Goal: Task Accomplishment & Management: Manage account settings

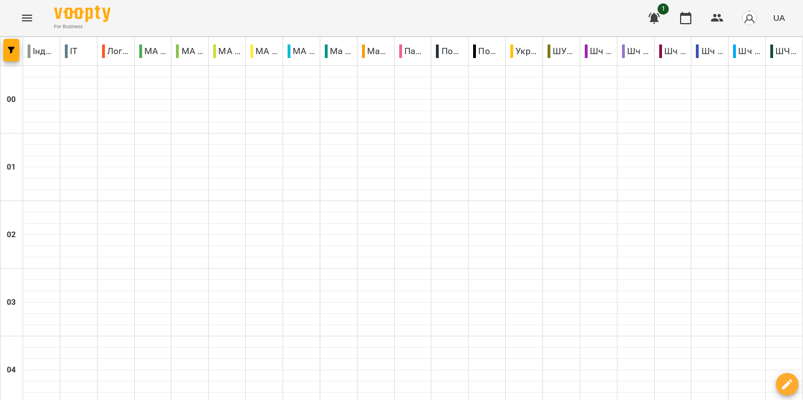
scroll to position [1179, 0]
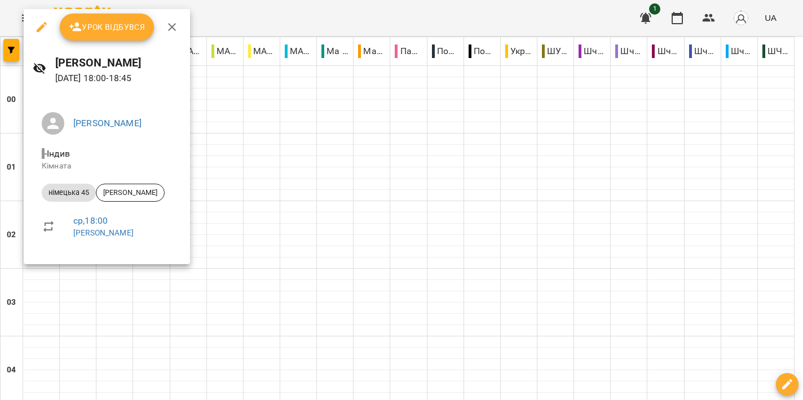
click at [400, 185] on div at bounding box center [401, 200] width 803 height 400
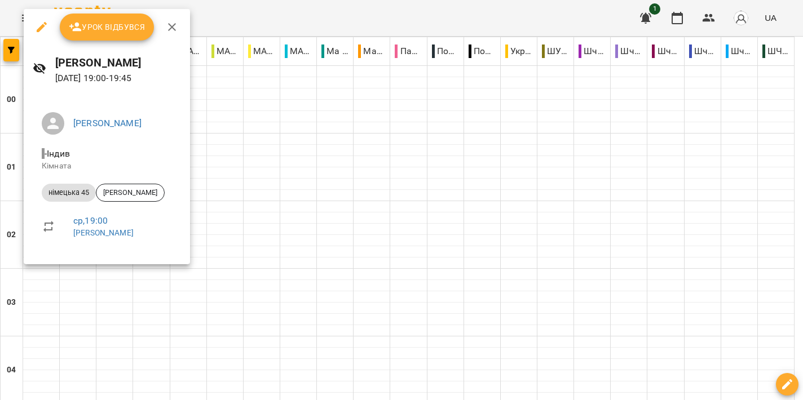
click at [378, 193] on div at bounding box center [401, 200] width 803 height 400
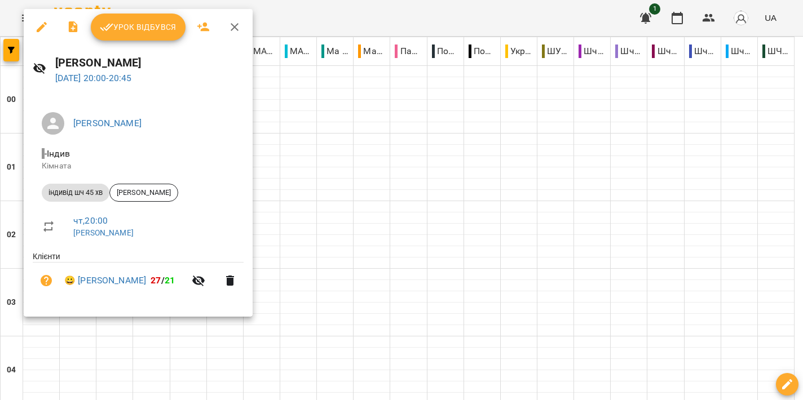
click at [436, 227] on div at bounding box center [401, 200] width 803 height 400
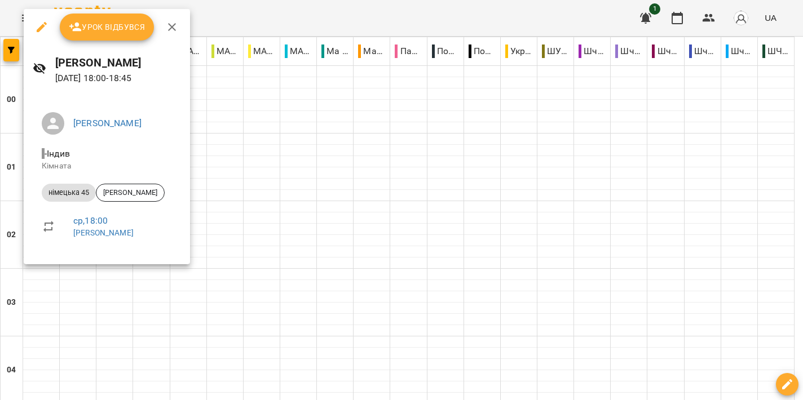
click at [500, 212] on div at bounding box center [401, 200] width 803 height 400
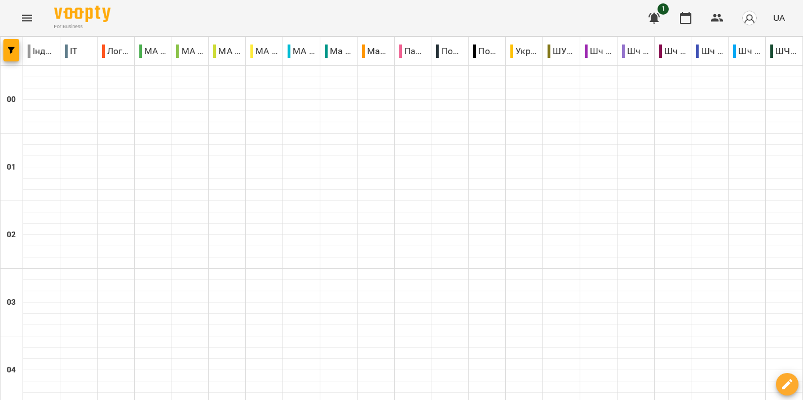
scroll to position [1242, 0]
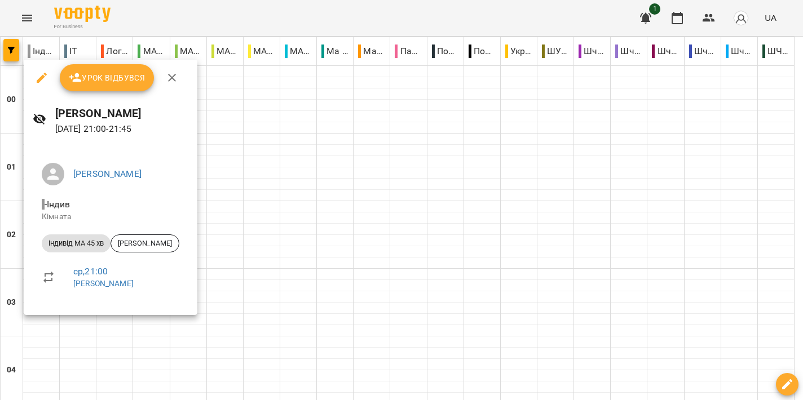
click at [428, 240] on div at bounding box center [401, 200] width 803 height 400
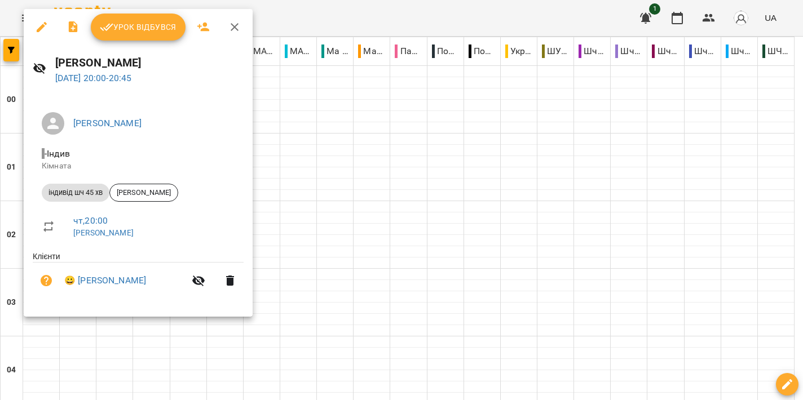
click at [429, 228] on div at bounding box center [401, 200] width 803 height 400
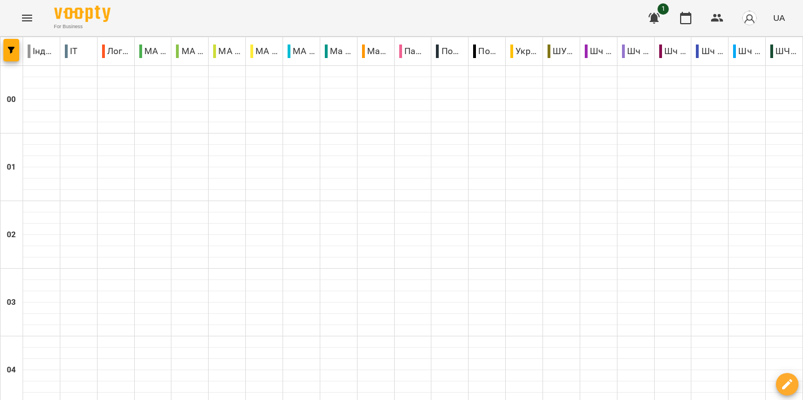
scroll to position [1174, 0]
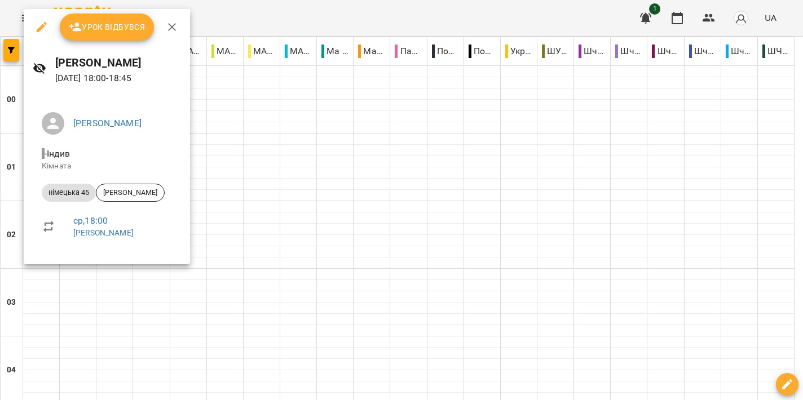
click at [411, 122] on div at bounding box center [401, 200] width 803 height 400
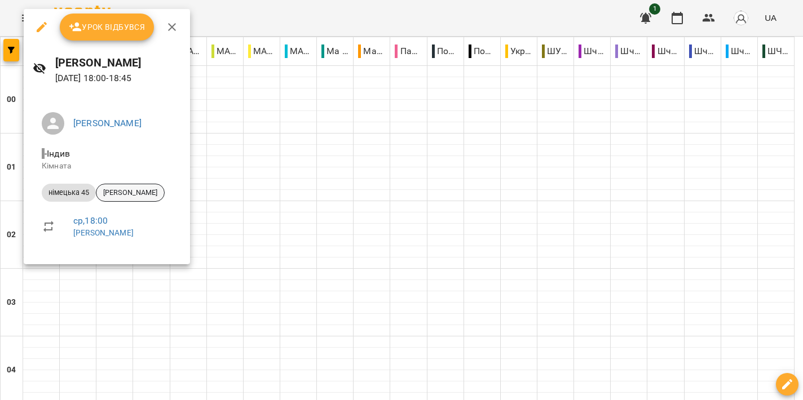
click at [139, 192] on span "[PERSON_NAME]" at bounding box center [130, 193] width 68 height 10
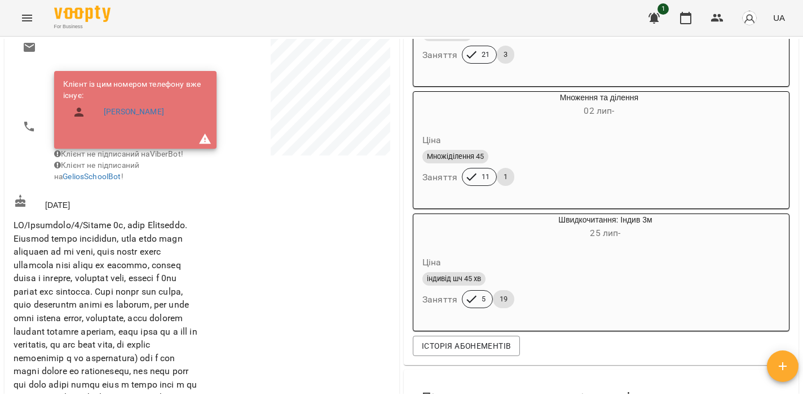
scroll to position [422, 0]
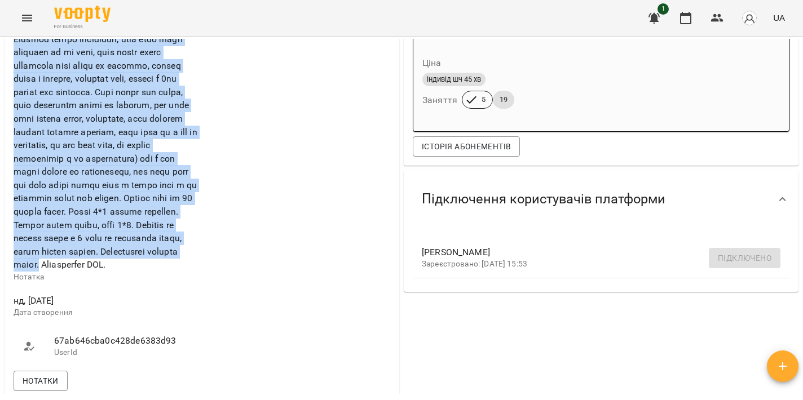
drag, startPoint x: 60, startPoint y: 45, endPoint x: 131, endPoint y: 296, distance: 260.8
click at [131, 270] on span at bounding box center [106, 145] width 184 height 250
copy span "Loremip dolor sitametco, adip elit sedd eiusmodt in ut labo, etdo magna aliqu e…"
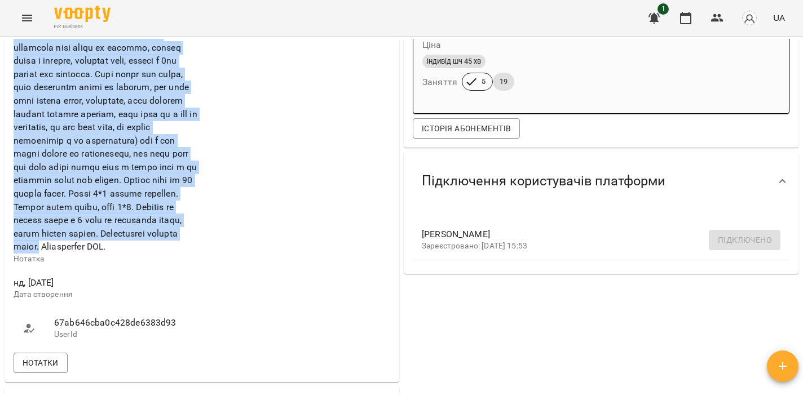
scroll to position [439, 0]
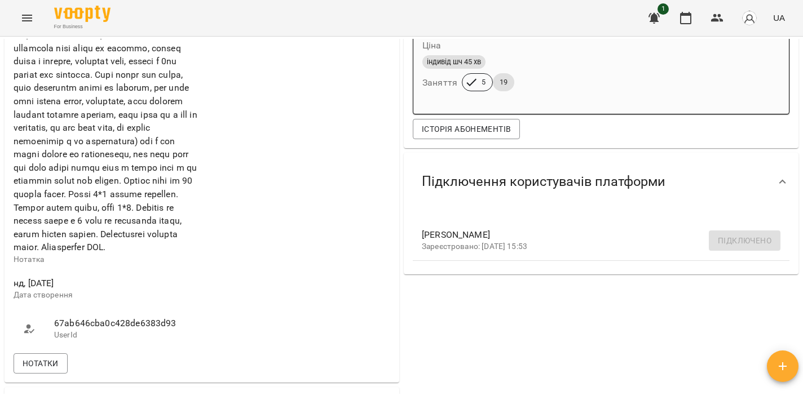
click at [311, 175] on div at bounding box center [297, 84] width 191 height 535
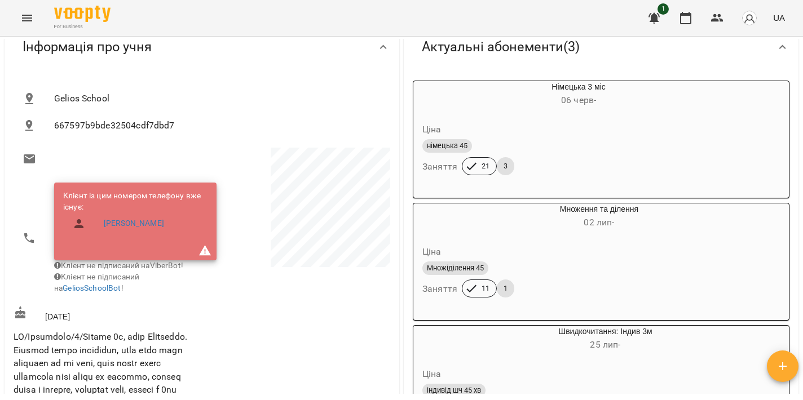
scroll to position [0, 0]
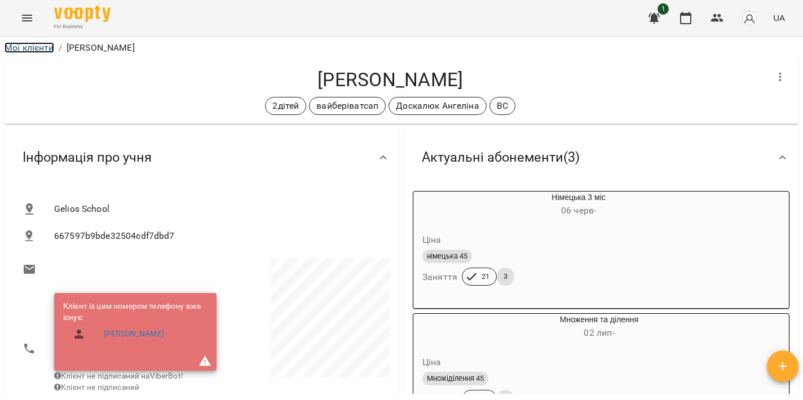
click at [29, 48] on link "Мої клієнти" at bounding box center [30, 47] width 50 height 11
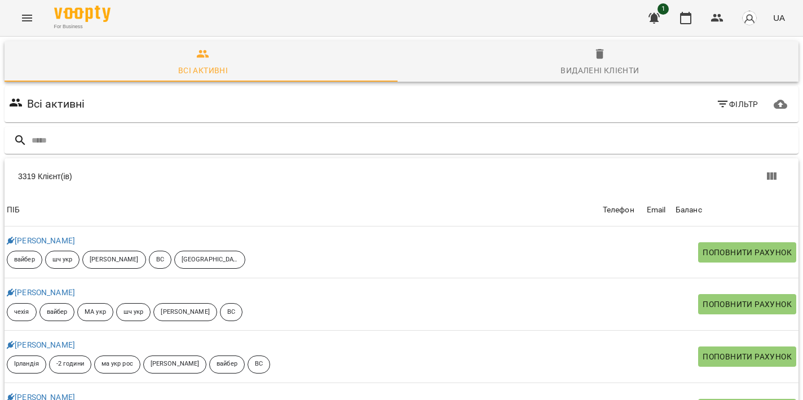
click at [29, 16] on icon "Menu" at bounding box center [27, 18] width 14 height 14
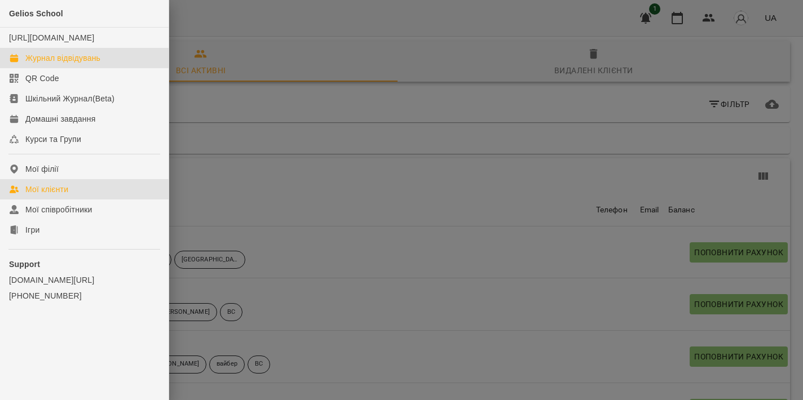
click at [59, 64] on div "Журнал відвідувань" at bounding box center [62, 57] width 75 height 11
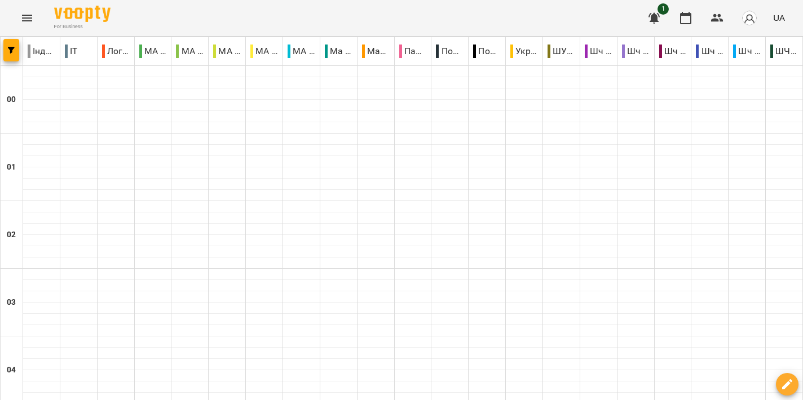
scroll to position [1174, 0]
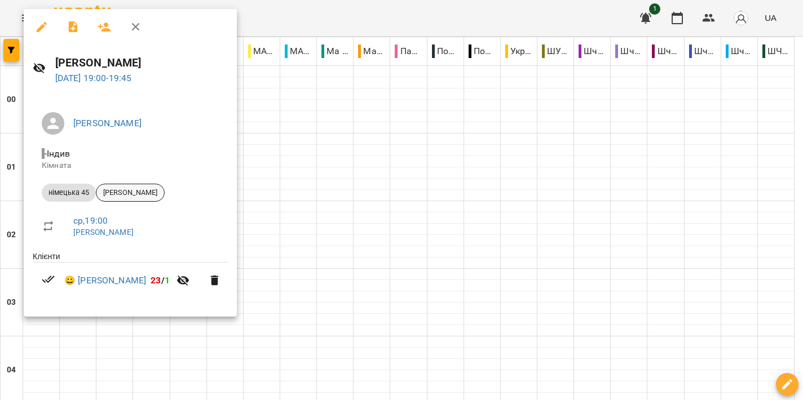
click at [146, 192] on span "[PERSON_NAME]" at bounding box center [130, 193] width 68 height 10
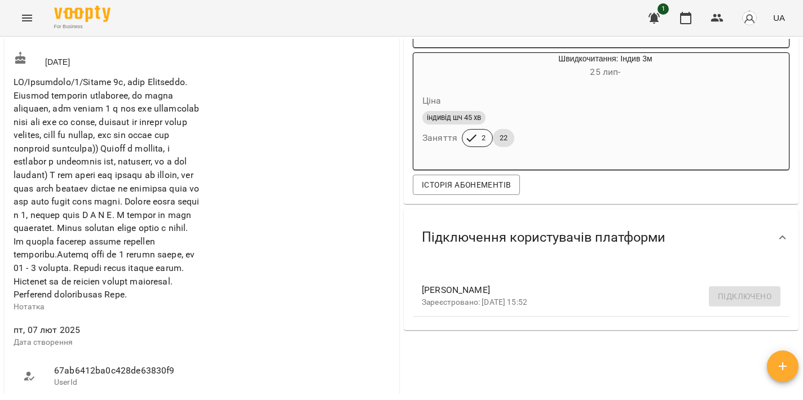
scroll to position [401, 0]
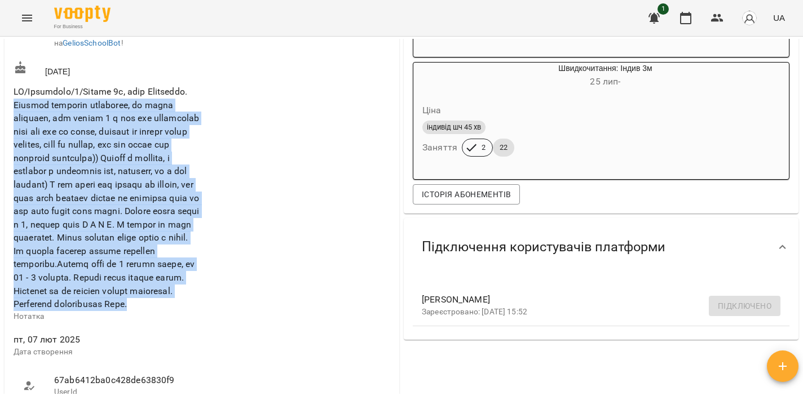
drag, startPoint x: 61, startPoint y: 110, endPoint x: 126, endPoint y: 334, distance: 233.4
click at [130, 311] on span at bounding box center [107, 198] width 186 height 226
copy span "Loremip dolorsit ametconse, ad elits doeiusmo, tem incidi 4 u lab etd magnaaliq…"
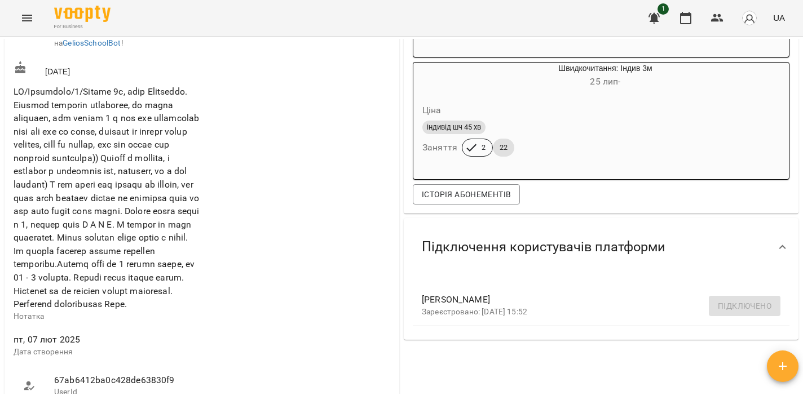
click at [307, 182] on div at bounding box center [297, 153] width 191 height 507
